Goal: Navigation & Orientation: Find specific page/section

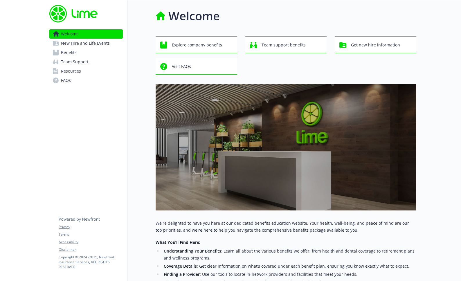
click at [92, 51] on link "Benefits" at bounding box center [85, 52] width 73 height 9
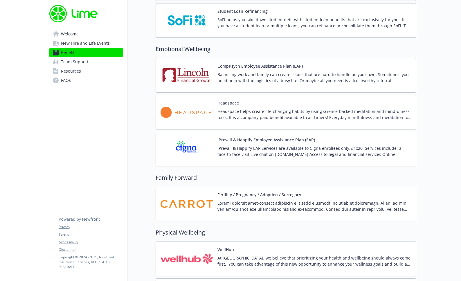
scroll to position [1242, 0]
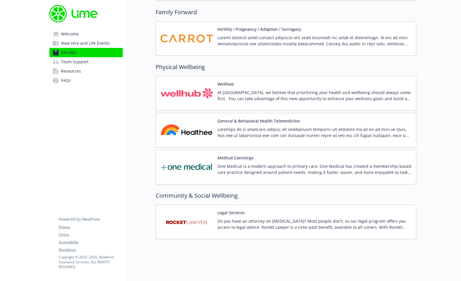
click at [88, 65] on link "Team Support" at bounding box center [85, 61] width 73 height 9
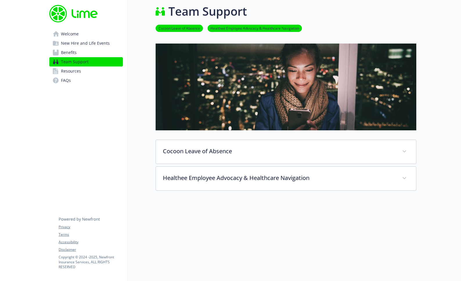
scroll to position [33, 0]
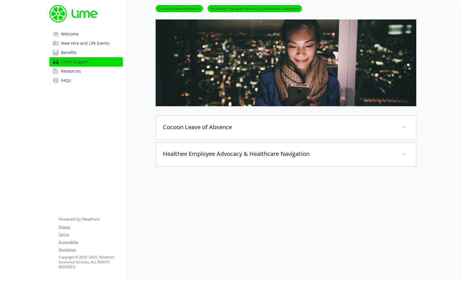
click at [89, 72] on link "Resources" at bounding box center [85, 70] width 73 height 9
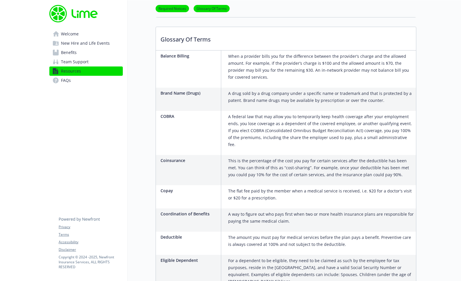
scroll to position [337, 0]
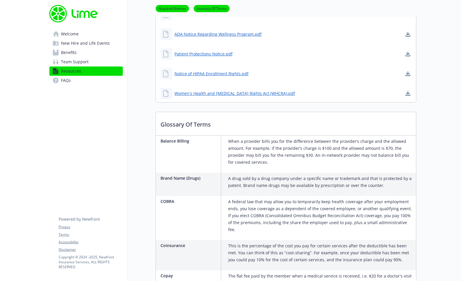
click at [97, 50] on link "Benefits" at bounding box center [85, 52] width 73 height 9
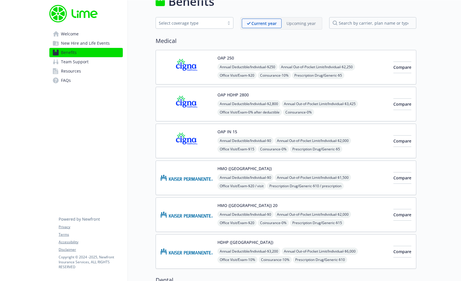
scroll to position [23, 0]
